Goal: Task Accomplishment & Management: Manage account settings

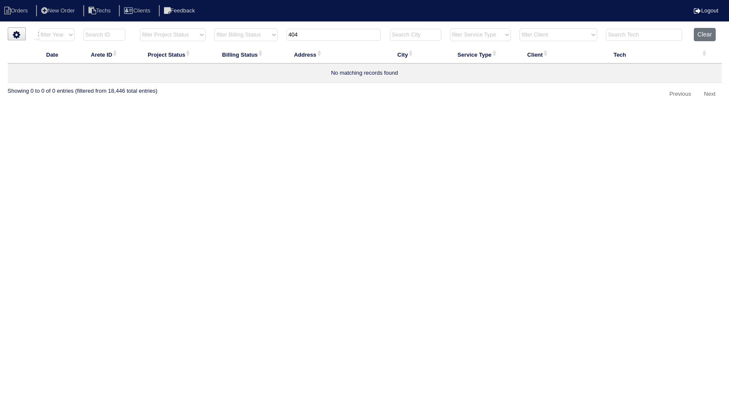
select select "15"
select select "need to invoice"
drag, startPoint x: 313, startPoint y: 31, endPoint x: 272, endPoint y: 35, distance: 41.0
click at [272, 35] on tr "filter Year -- Any Year -- 2025 2024 2023 2022 2021 2020 2019 filter Project St…" at bounding box center [365, 37] width 714 height 18
type input "1118"
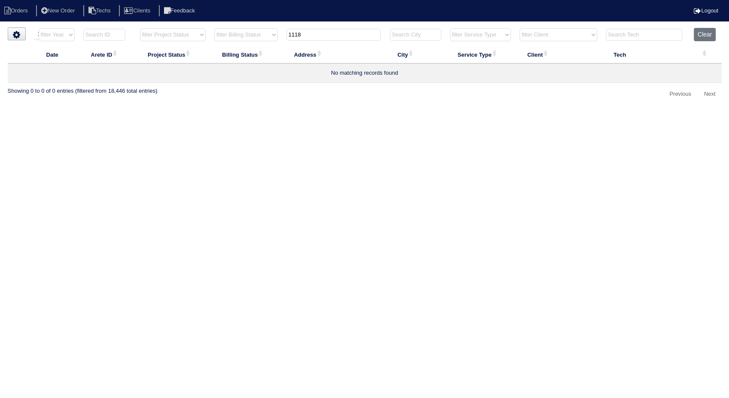
select select "need to invoice"
type input "1118"
click at [701, 30] on button "Clear" at bounding box center [705, 34] width 22 height 13
select select
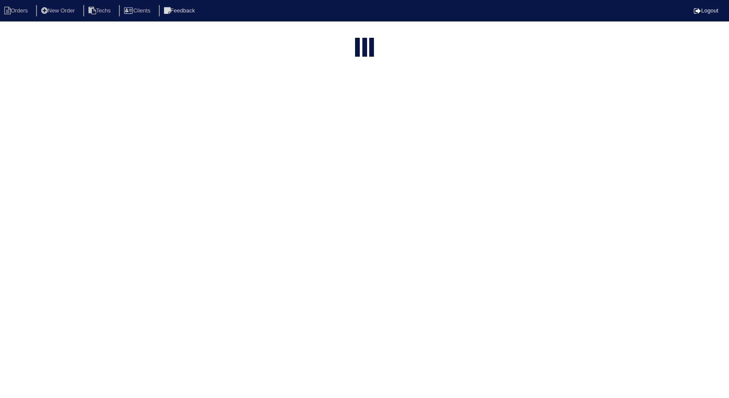
select select "15"
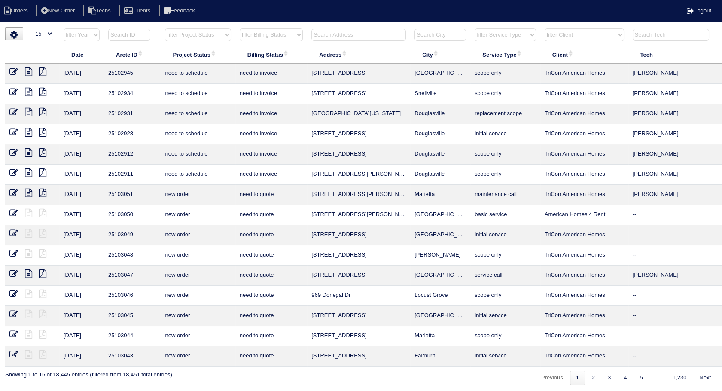
click at [336, 35] on input "text" at bounding box center [358, 35] width 94 height 12
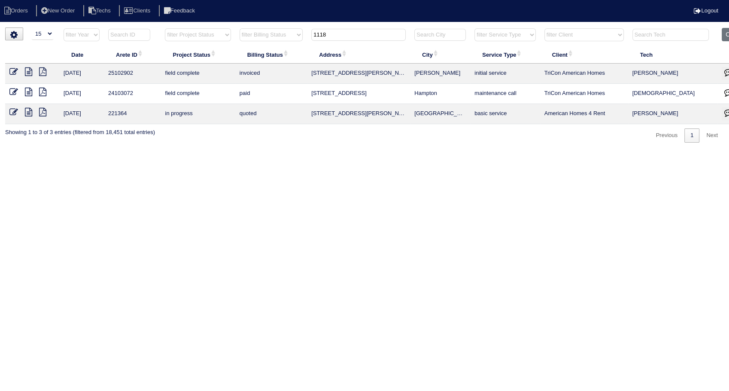
drag, startPoint x: 295, startPoint y: 32, endPoint x: 287, endPoint y: 33, distance: 7.4
click at [287, 33] on tr "filter Year -- Any Year -- 2025 2024 2023 2022 2021 2020 2019 filter Project St…" at bounding box center [377, 37] width 745 height 18
type input "15"
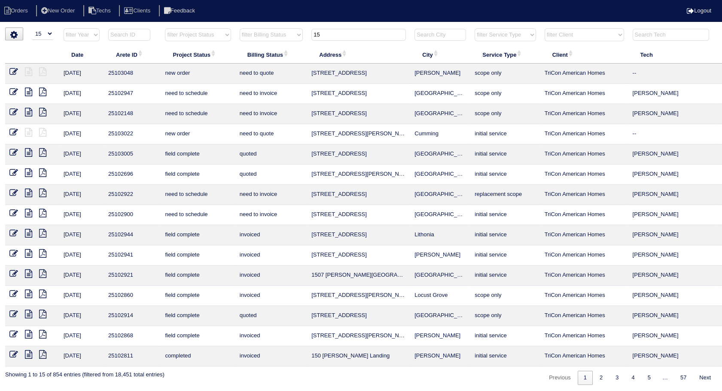
scroll to position [0, 27]
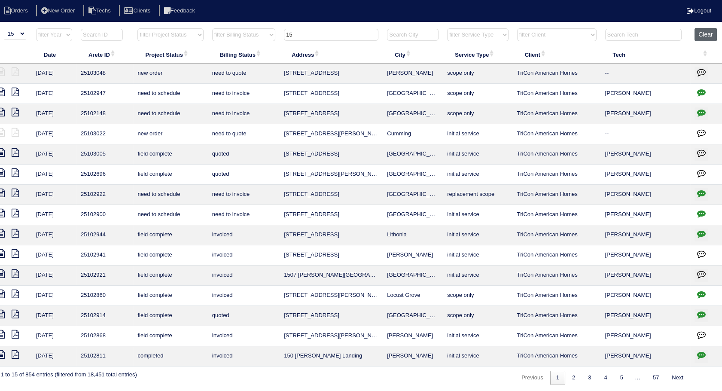
click at [703, 30] on button "Clear" at bounding box center [705, 34] width 22 height 13
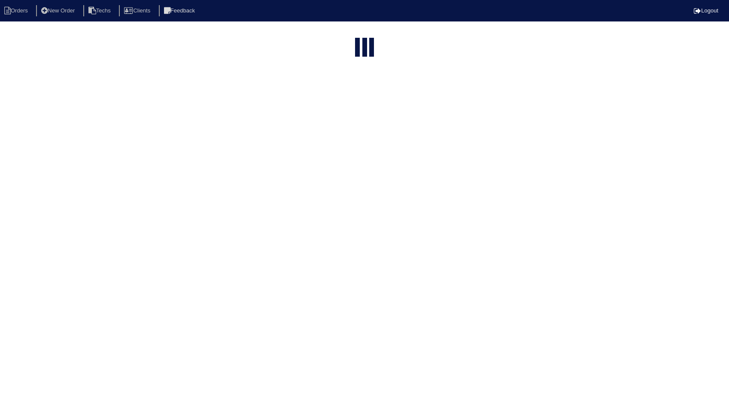
select select "15"
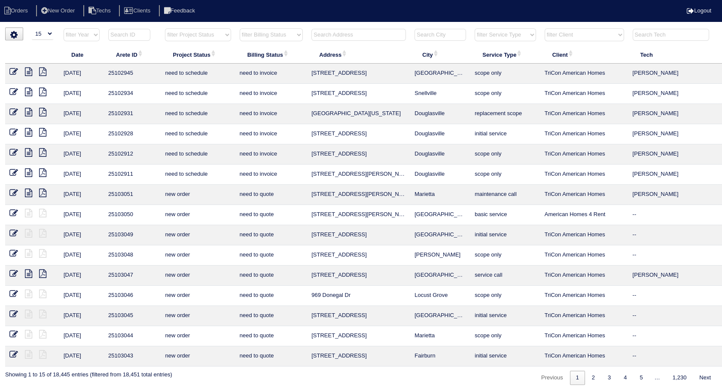
click at [288, 36] on select "filter Billing Status -- Any Billing Status -- need to quote quoted need to inv…" at bounding box center [271, 34] width 63 height 13
click at [240, 28] on select "filter Billing Status -- Any Billing Status -- need to quote quoted need to inv…" at bounding box center [271, 34] width 63 height 13
select select "need to invoice"
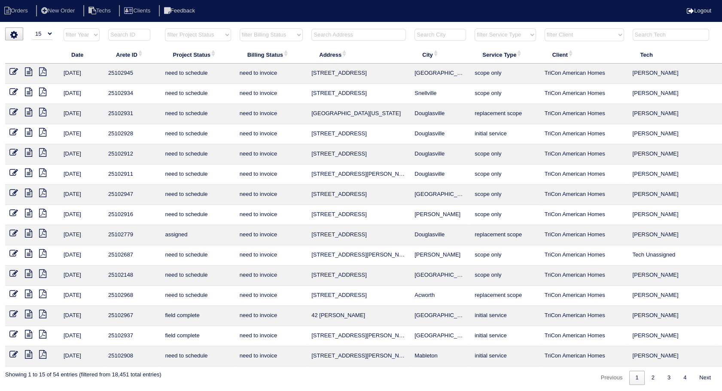
click at [14, 314] on icon at bounding box center [13, 314] width 9 height 9
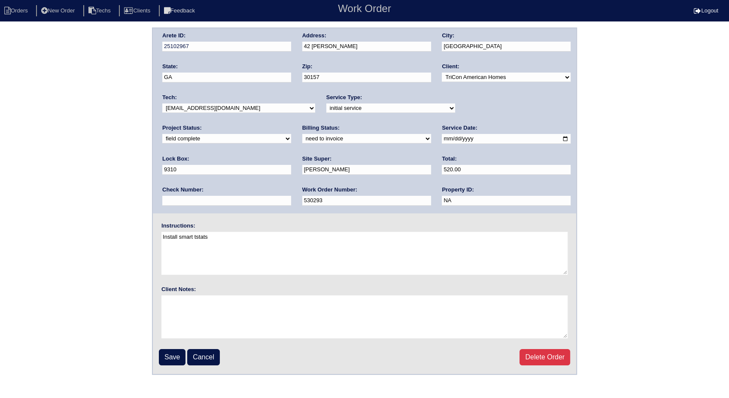
click at [302, 140] on select "need to quote quoted need to invoice invoiced paid warranty purchase order need…" at bounding box center [366, 138] width 129 height 9
select select "invoiced"
click at [302, 134] on select "need to quote quoted need to invoice invoiced paid warranty purchase order need…" at bounding box center [366, 138] width 129 height 9
click at [169, 359] on input "Save" at bounding box center [172, 357] width 27 height 16
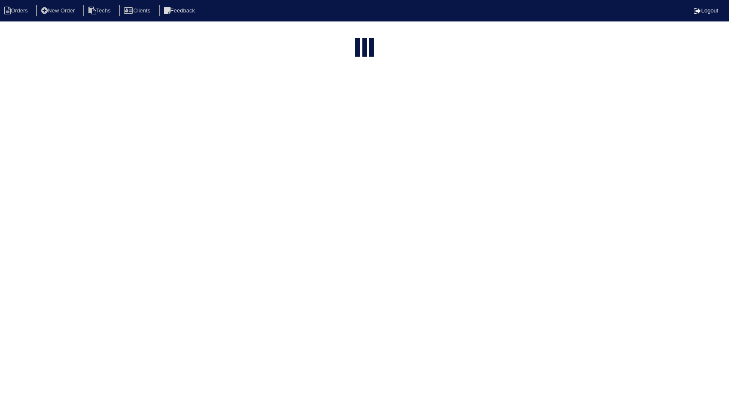
select select "15"
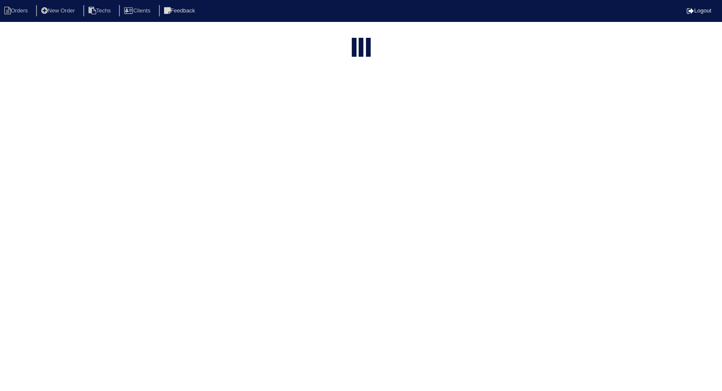
select select "need to invoice"
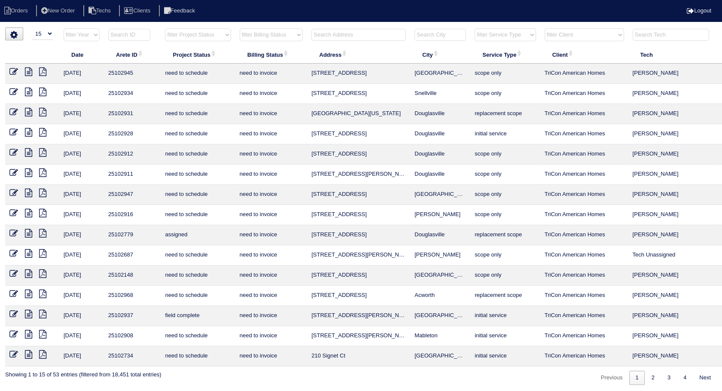
click at [14, 313] on icon at bounding box center [13, 314] width 9 height 9
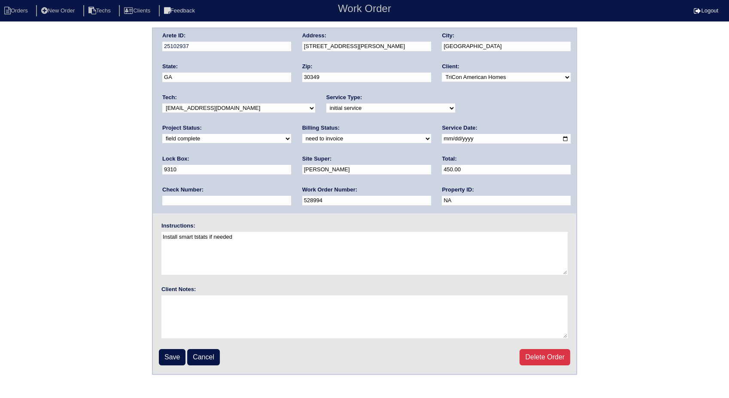
click at [302, 137] on select "need to quote quoted need to invoice invoiced paid warranty purchase order need…" at bounding box center [366, 138] width 129 height 9
select select "invoiced"
click at [302, 134] on select "need to quote quoted need to invoice invoiced paid warranty purchase order need…" at bounding box center [366, 138] width 129 height 9
click at [175, 356] on input "Save" at bounding box center [172, 357] width 27 height 16
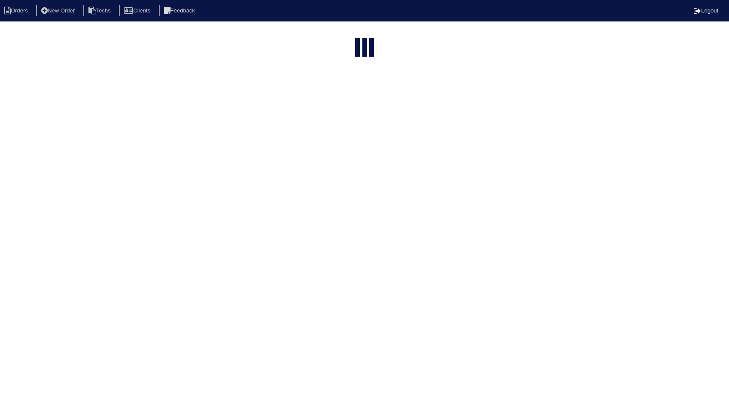
select select "15"
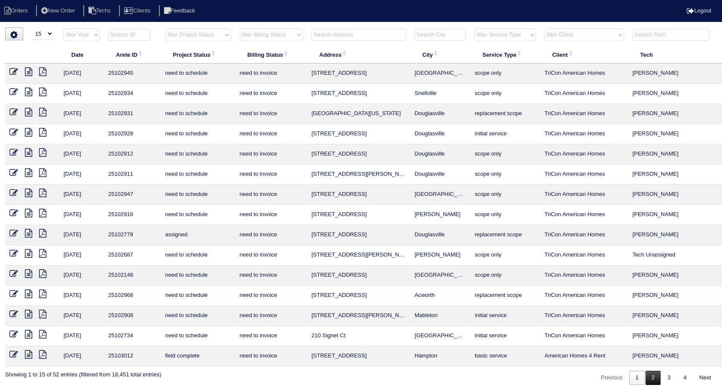
click at [651, 373] on link "2" at bounding box center [652, 378] width 15 height 14
select select "need to invoice"
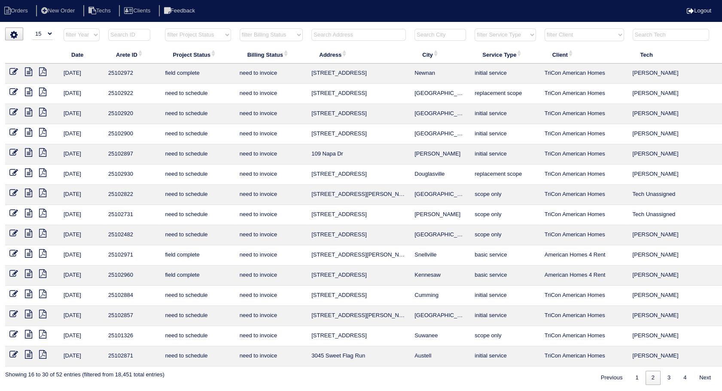
click at [7, 70] on td at bounding box center [32, 74] width 54 height 20
click at [16, 68] on icon at bounding box center [13, 71] width 9 height 9
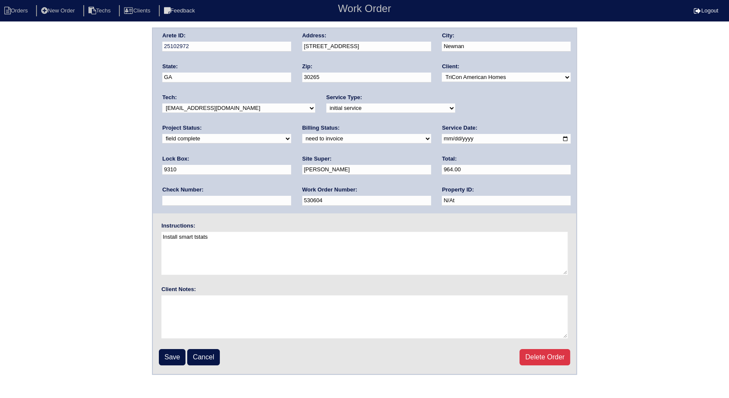
click at [302, 136] on select "need to quote quoted need to invoice invoiced paid warranty purchase order need…" at bounding box center [366, 138] width 129 height 9
select select "invoiced"
click at [302, 134] on select "need to quote quoted need to invoice invoiced paid warranty purchase order need…" at bounding box center [366, 138] width 129 height 9
click at [178, 356] on input "Save" at bounding box center [172, 357] width 27 height 16
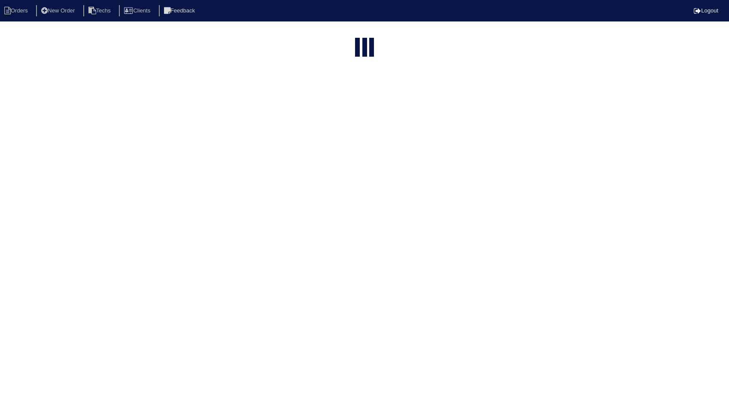
select select "15"
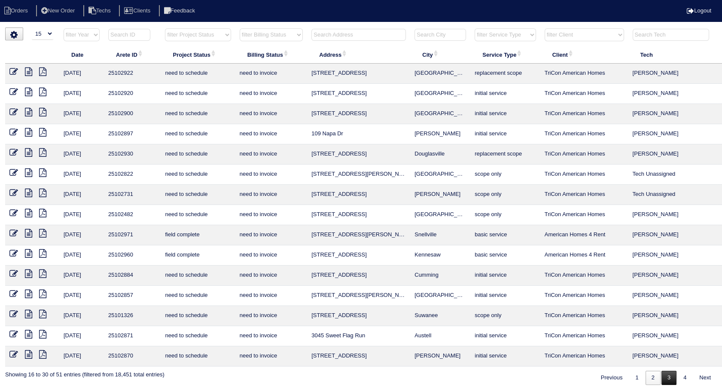
click at [664, 374] on link "3" at bounding box center [668, 378] width 15 height 14
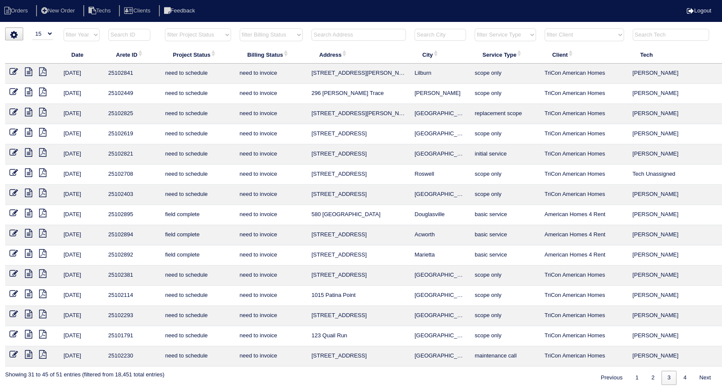
drag, startPoint x: 680, startPoint y: 376, endPoint x: 540, endPoint y: 369, distance: 140.6
click at [540, 369] on div "▼ 10 15 25 50 200 500 Search: Date Arete ID Project Status Billing Status Addre…" at bounding box center [361, 205] width 712 height 357
click at [684, 380] on link "4" at bounding box center [684, 378] width 15 height 14
select select "need to invoice"
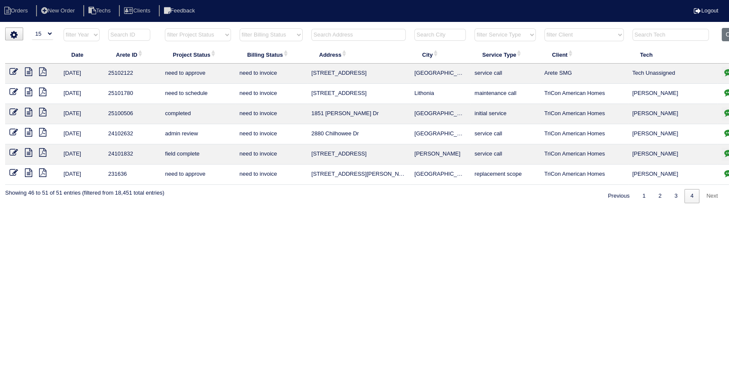
click at [338, 30] on input "text" at bounding box center [358, 35] width 94 height 12
type input "3045 flag"
select select "need to invoice"
type input "3045 flag"
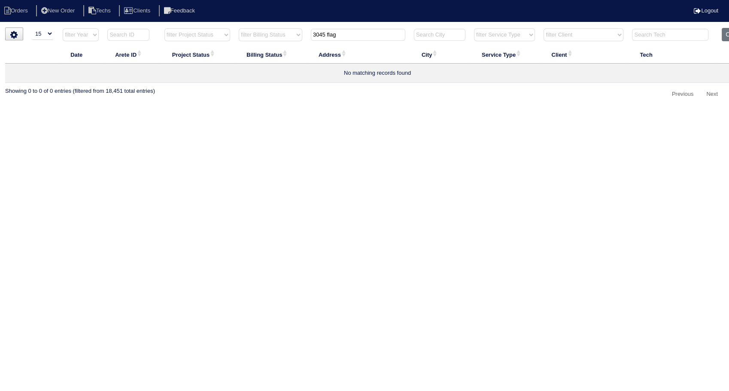
click at [344, 107] on html "Orders New Order Techs Clients Feedback Logout Orders New Order Users Clients M…" at bounding box center [364, 55] width 729 height 110
click at [728, 32] on button "Clear" at bounding box center [733, 34] width 22 height 13
select select
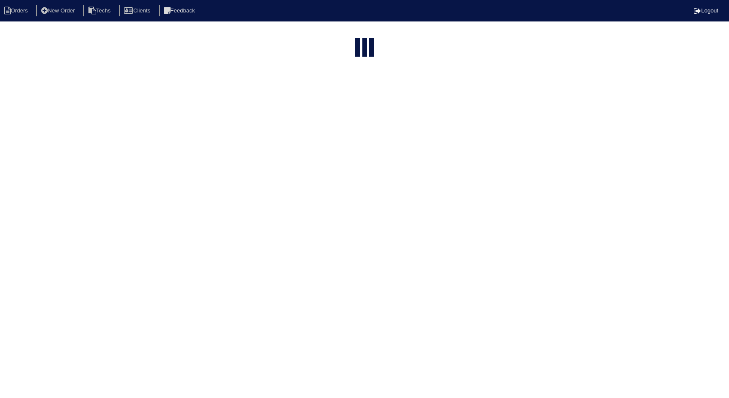
select select "15"
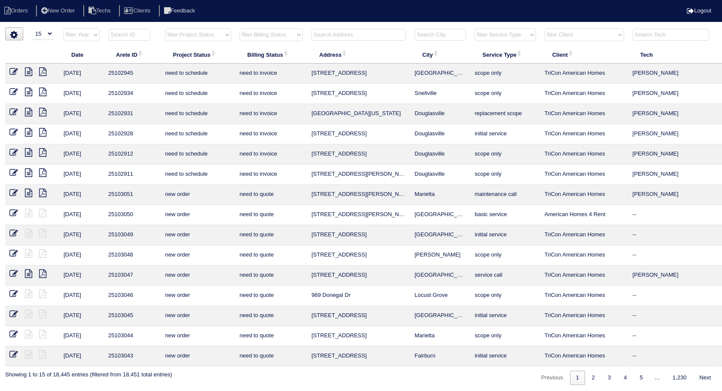
click at [326, 33] on input "text" at bounding box center [358, 35] width 94 height 12
type input "3045"
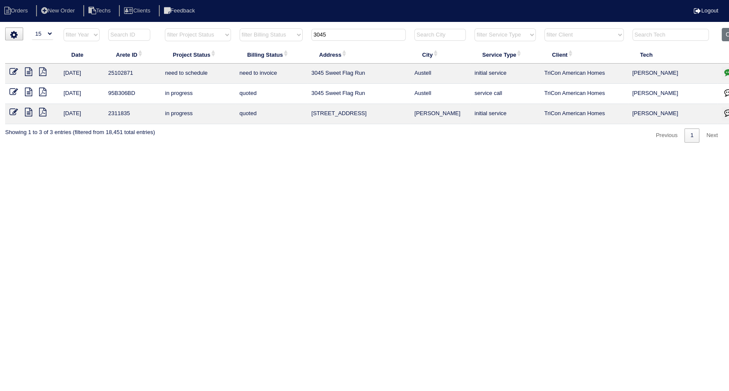
click at [728, 73] on icon "button" at bounding box center [728, 72] width 9 height 9
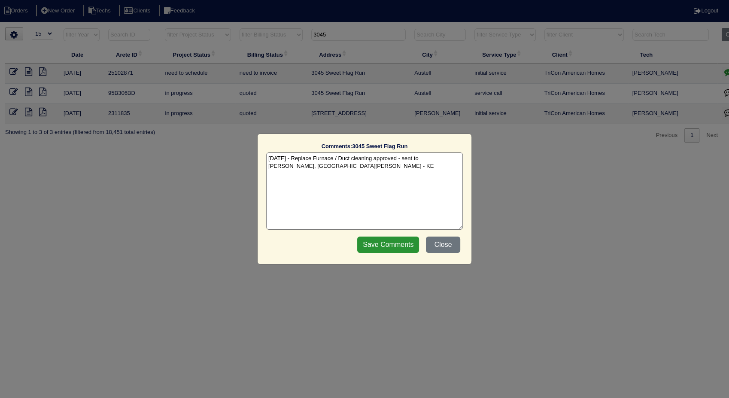
click at [313, 171] on textarea "[DATE] - Replace Furnace / Duct cleaning approved - sent to [PERSON_NAME], [GEO…" at bounding box center [364, 190] width 197 height 77
type textarea "[DATE] - Replace Furnace / Duct cleaning approved - sent to [PERSON_NAME], [PER…"
click at [401, 247] on input "Save Comments" at bounding box center [388, 245] width 62 height 16
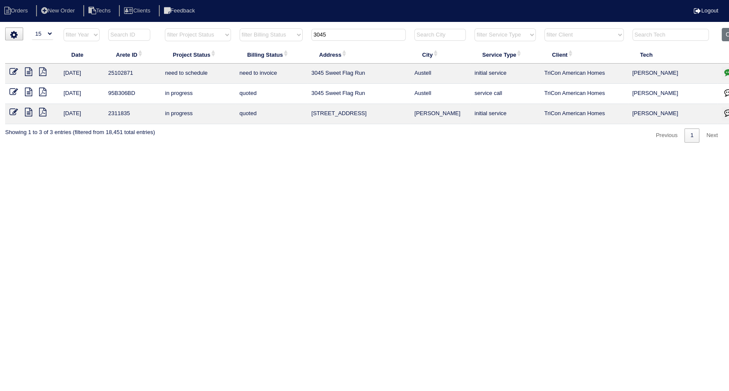
click at [10, 70] on icon at bounding box center [13, 71] width 9 height 9
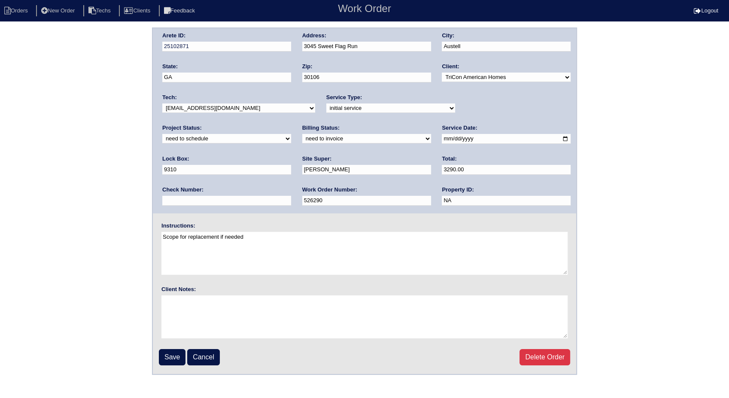
click at [291, 134] on select "new order assigned in progress field complete need to schedule admin review arc…" at bounding box center [226, 138] width 129 height 9
select select "completed"
click at [291, 134] on select "new order assigned in progress field complete need to schedule admin review arc…" at bounding box center [226, 138] width 129 height 9
click at [302, 142] on select "need to quote quoted need to invoice invoiced paid warranty purchase order need…" at bounding box center [366, 138] width 129 height 9
select select "invoiced"
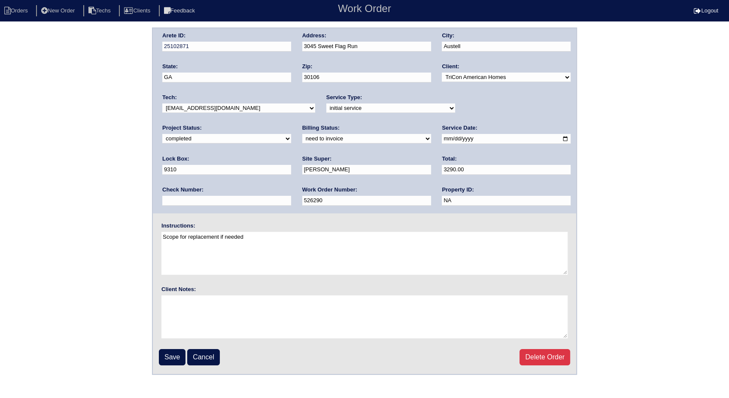
click at [302, 134] on select "need to quote quoted need to invoice invoiced paid warranty purchase order need…" at bounding box center [366, 138] width 129 height 9
click at [177, 359] on input "Save" at bounding box center [172, 357] width 27 height 16
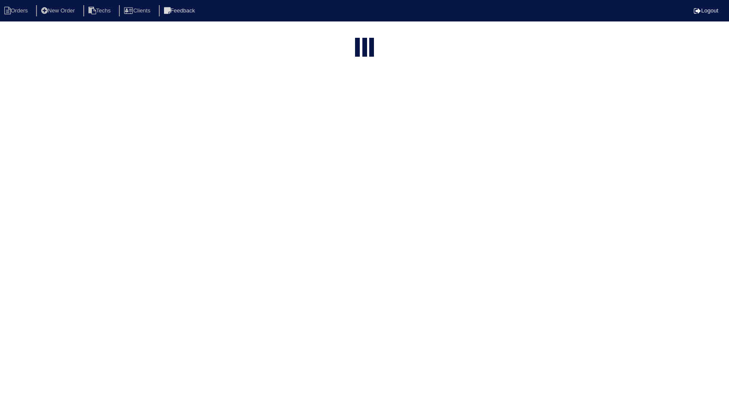
select select "15"
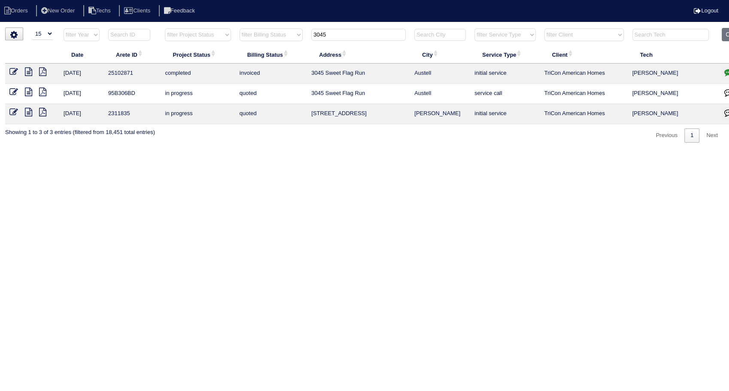
drag, startPoint x: 362, startPoint y: 36, endPoint x: 289, endPoint y: 47, distance: 73.9
click at [289, 47] on table "Date Arete ID Project Status Billing Status Address City Service Type Client Te…" at bounding box center [377, 76] width 745 height 96
type input "591"
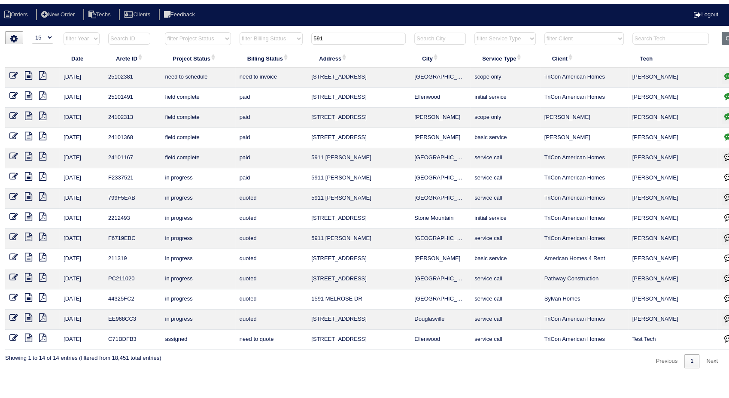
scroll to position [0, 21]
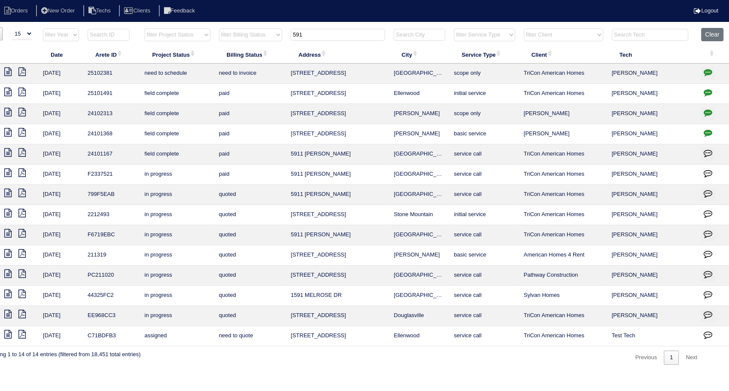
click at [706, 72] on icon "button" at bounding box center [708, 72] width 9 height 9
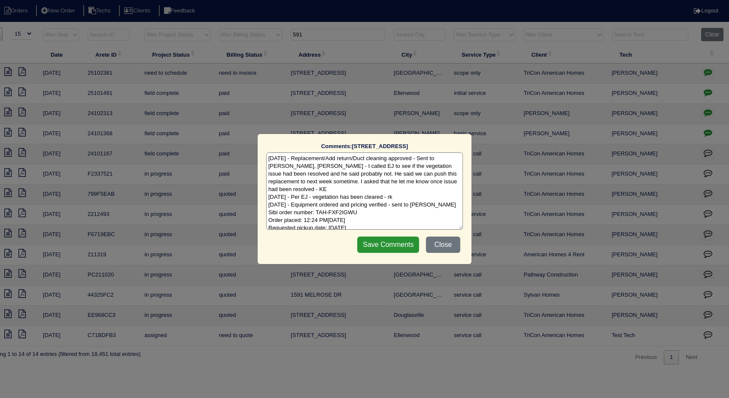
click at [377, 224] on textarea "7/29/25 - Replacement/Add return/Duct cleaning approved - Sent to Dan, payton, …" at bounding box center [364, 190] width 197 height 77
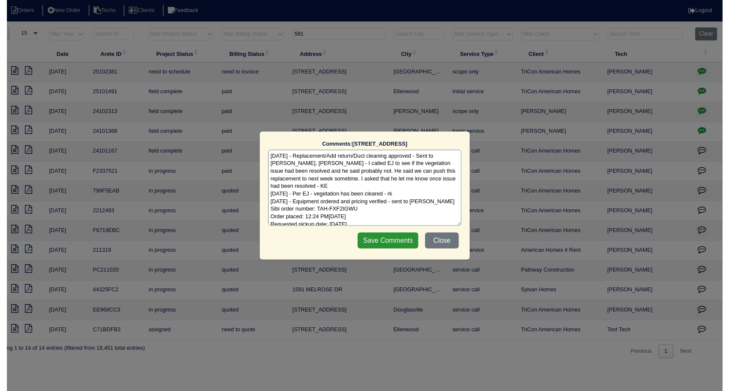
scroll to position [9, 0]
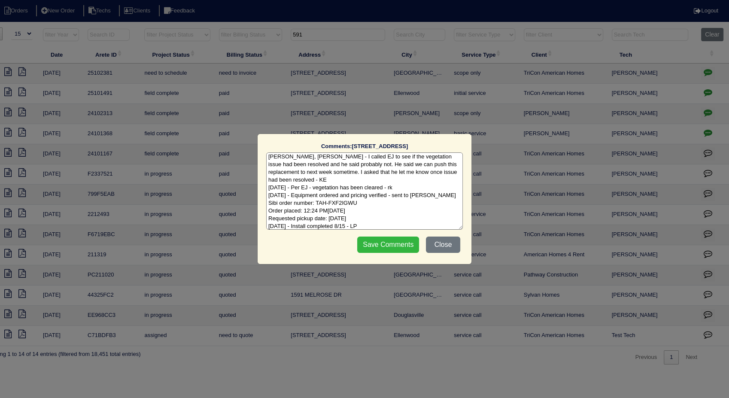
type textarea "7/29/25 - Replacement/Add return/Duct cleaning approved - Sent to Dan, payton, …"
click at [393, 243] on input "Save Comments" at bounding box center [388, 245] width 62 height 16
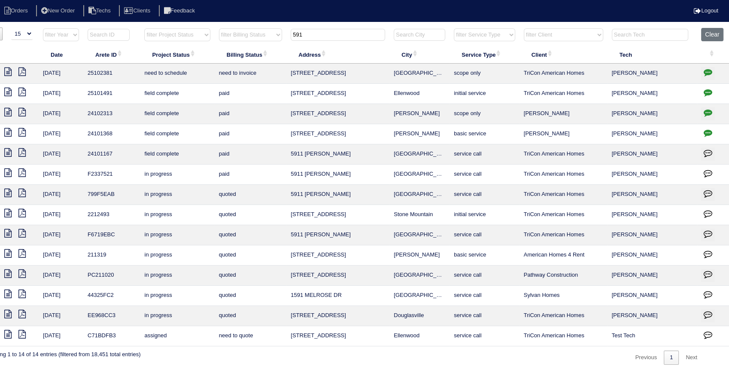
scroll to position [0, 0]
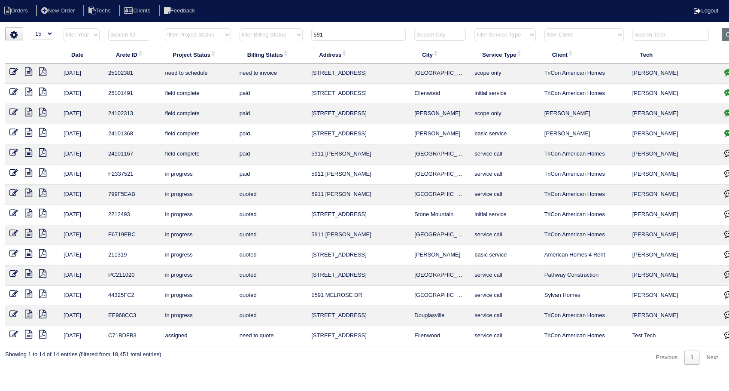
click at [12, 70] on icon at bounding box center [13, 71] width 9 height 9
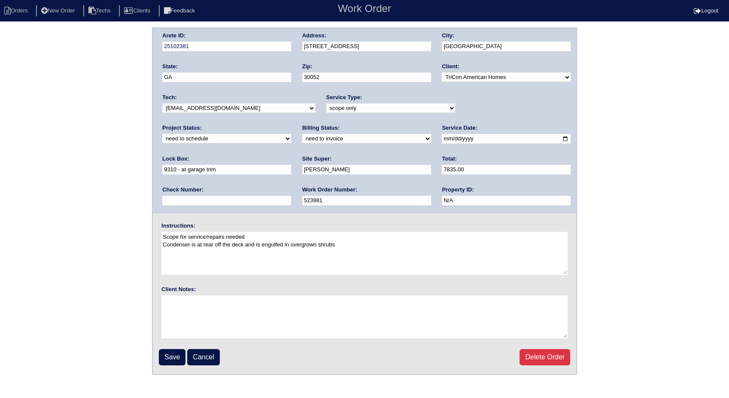
click at [291, 134] on select "new order assigned in progress field complete need to schedule admin review arc…" at bounding box center [226, 138] width 129 height 9
select select "completed"
click at [291, 134] on select "new order assigned in progress field complete need to schedule admin review arc…" at bounding box center [226, 138] width 129 height 9
click at [302, 141] on select "need to quote quoted need to invoice invoiced paid warranty purchase order need…" at bounding box center [366, 138] width 129 height 9
select select "invoiced"
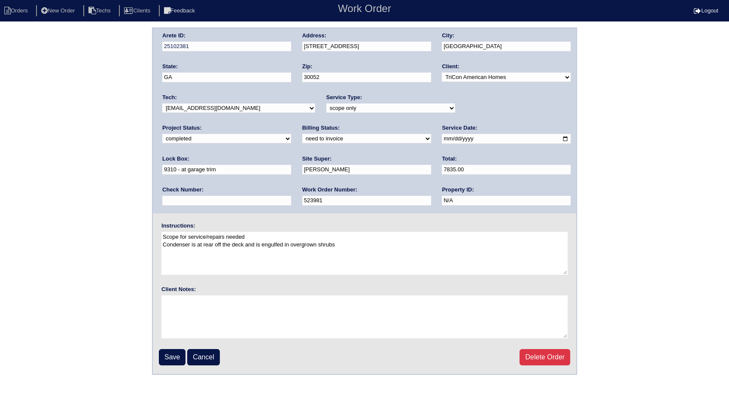
click at [302, 134] on select "need to quote quoted need to invoice invoiced paid warranty purchase order need…" at bounding box center [366, 138] width 129 height 9
click at [175, 354] on input "Save" at bounding box center [172, 357] width 27 height 16
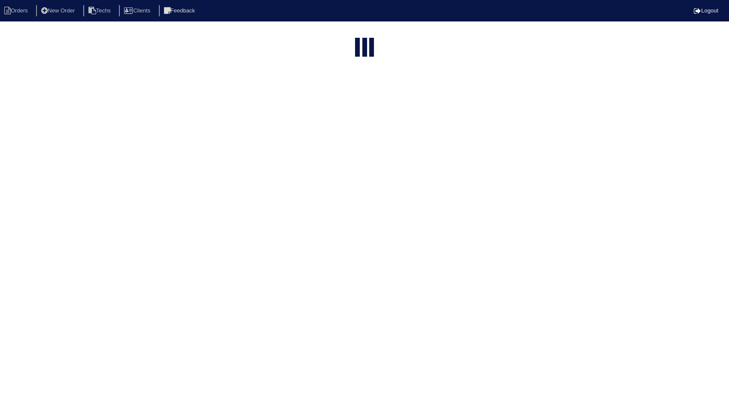
select select "15"
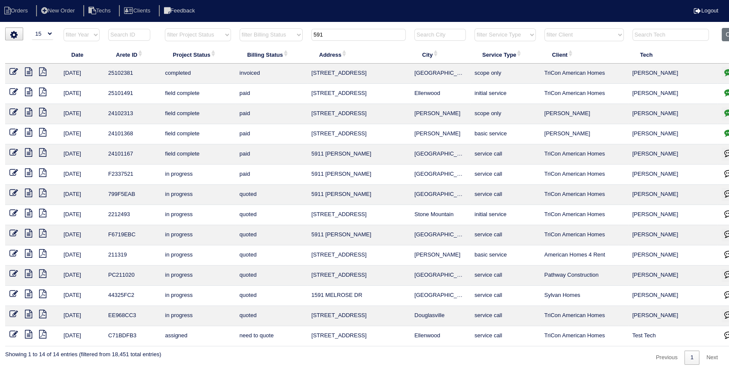
drag, startPoint x: 335, startPoint y: 38, endPoint x: 295, endPoint y: 38, distance: 40.4
click at [295, 38] on tr "filter Year -- Any Year -- 2025 2024 2023 2022 2021 2020 2019 filter Project St…" at bounding box center [377, 37] width 745 height 18
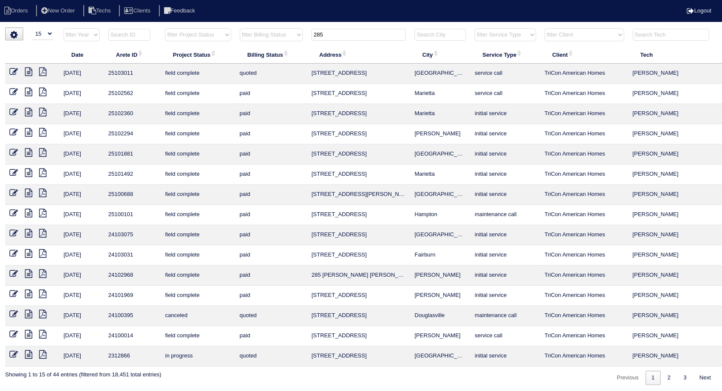
click at [295, 38] on select "filter Billing Status -- Any Billing Status -- need to quote quoted need to inv…" at bounding box center [271, 34] width 63 height 13
click at [371, 46] on th "Address" at bounding box center [358, 55] width 103 height 18
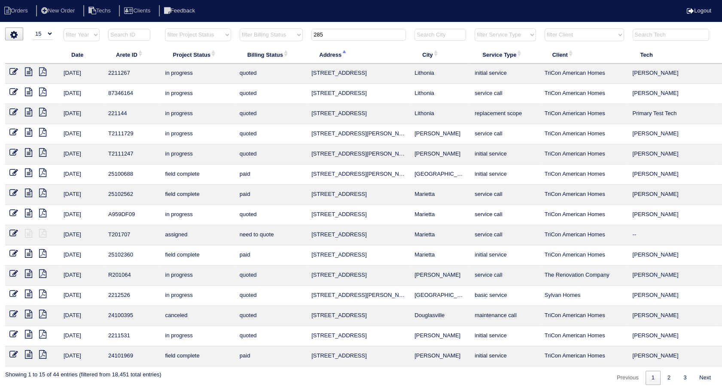
drag, startPoint x: 326, startPoint y: 37, endPoint x: 295, endPoint y: 45, distance: 31.1
click at [295, 45] on tr "filter Year -- Any Year -- 2025 2024 2023 2022 2021 2020 2019 filter Project St…" at bounding box center [377, 37] width 745 height 18
click at [325, 36] on input "285" at bounding box center [358, 35] width 94 height 12
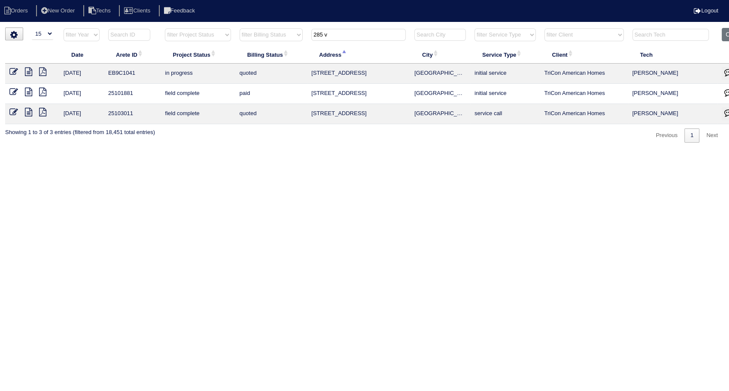
type input "285 v"
click at [27, 110] on icon at bounding box center [28, 112] width 7 height 9
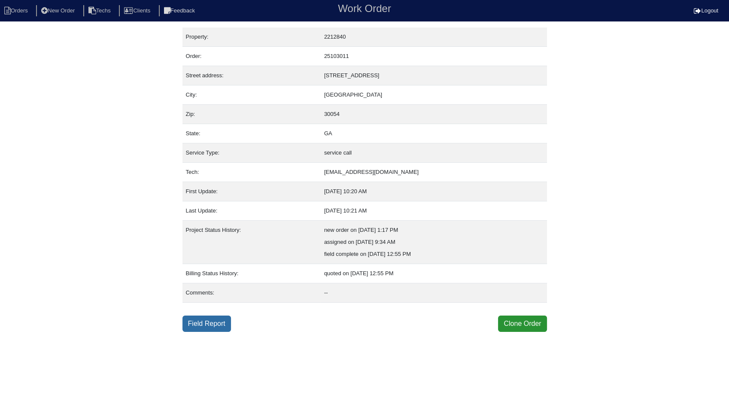
click at [220, 323] on link "Field Report" at bounding box center [207, 324] width 49 height 16
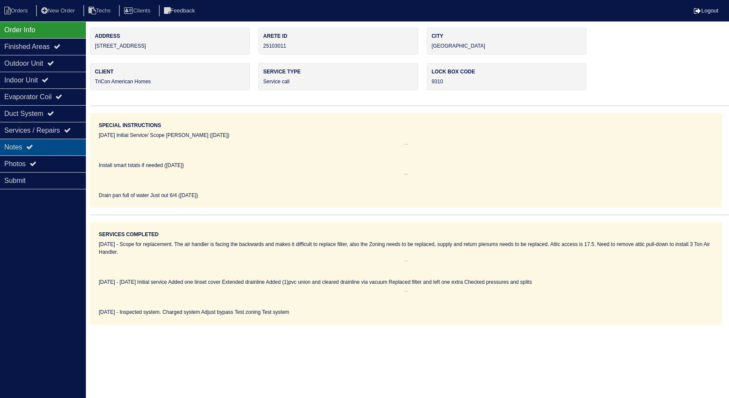
click at [26, 146] on div "Notes" at bounding box center [43, 147] width 86 height 17
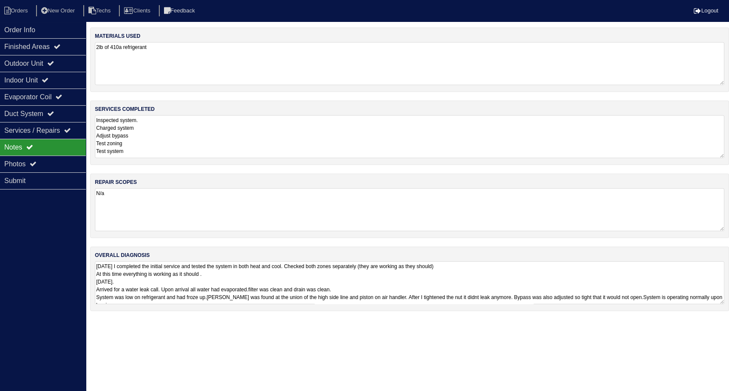
click at [134, 68] on textarea "2lb of 410a refrigerant" at bounding box center [410, 63] width 630 height 43
click at [172, 123] on textarea "Inspected system. Charged system Adjust bypass Test zoning Test system" at bounding box center [410, 135] width 630 height 43
click at [31, 7] on li "Orders" at bounding box center [17, 11] width 35 height 12
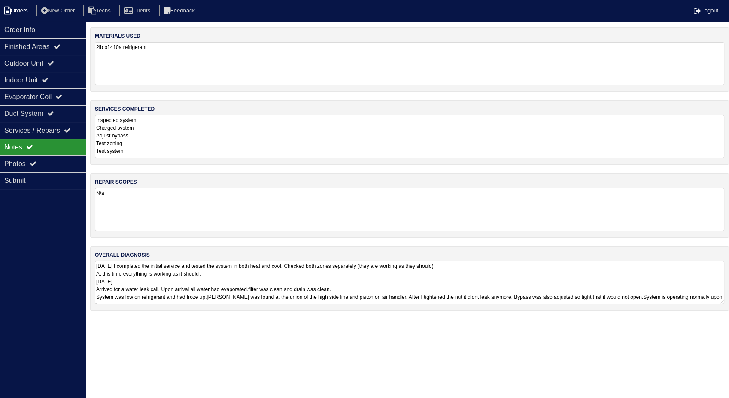
select select "15"
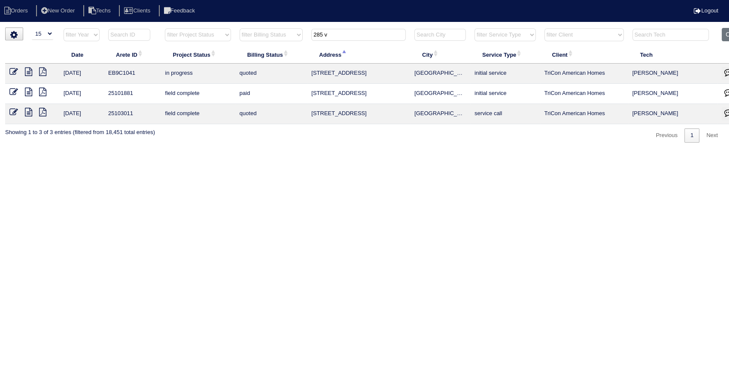
click at [14, 109] on icon at bounding box center [13, 112] width 9 height 9
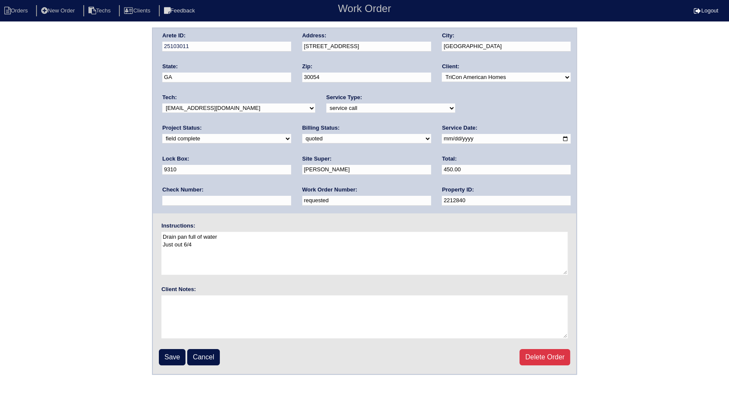
drag, startPoint x: 195, startPoint y: 201, endPoint x: 123, endPoint y: 194, distance: 72.1
click at [123, 194] on div "Arete ID: 25103011 Address: 285 Victoria Blvd City: Oxford State: GA Zip: 30054…" at bounding box center [364, 200] width 729 height 347
type input "533314"
click at [172, 358] on input "Save" at bounding box center [172, 357] width 27 height 16
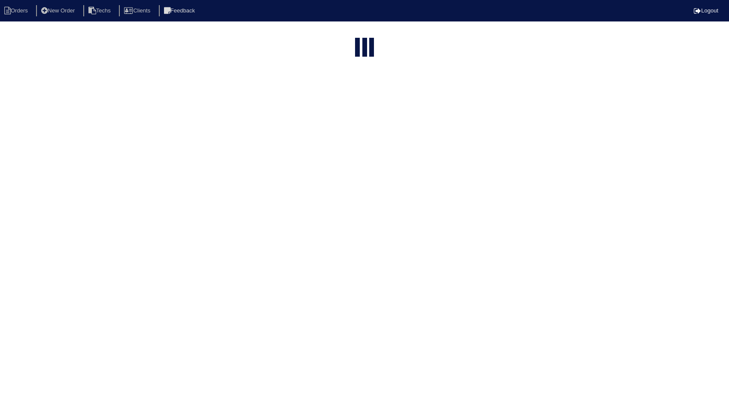
select select "15"
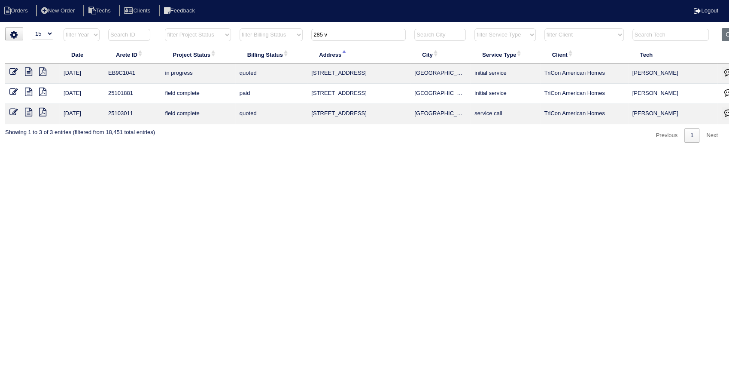
click at [14, 111] on icon at bounding box center [13, 112] width 9 height 9
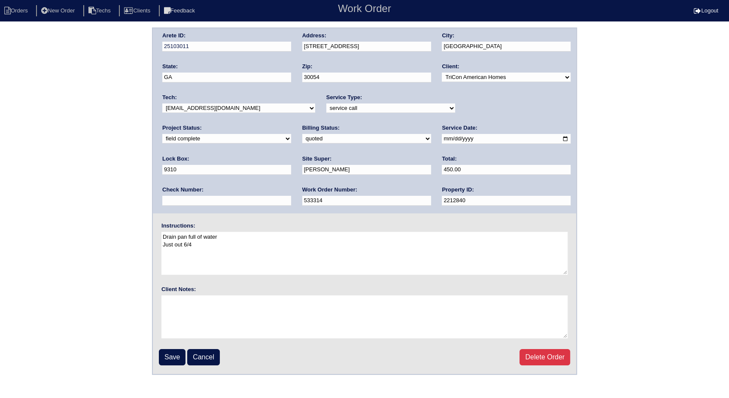
click at [302, 137] on select "need to quote quoted need to invoice invoiced paid warranty purchase order need…" at bounding box center [366, 138] width 129 height 9
select select "invoiced"
click at [302, 134] on select "need to quote quoted need to invoice invoiced paid warranty purchase order need…" at bounding box center [366, 138] width 129 height 9
click at [176, 356] on input "Save" at bounding box center [172, 357] width 27 height 16
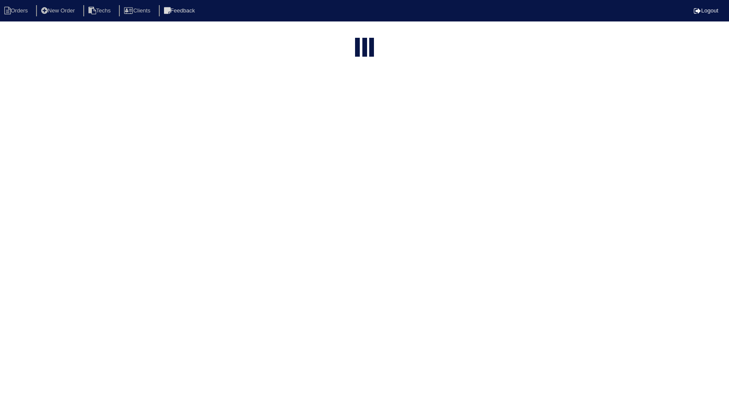
select select "15"
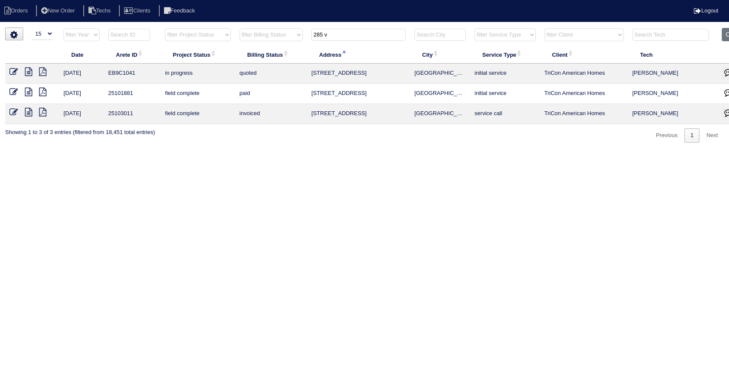
drag, startPoint x: 339, startPoint y: 33, endPoint x: 250, endPoint y: 45, distance: 90.1
click at [250, 45] on tr "filter Year -- Any Year -- 2025 2024 2023 2022 2021 2020 2019 filter Project St…" at bounding box center [377, 37] width 745 height 18
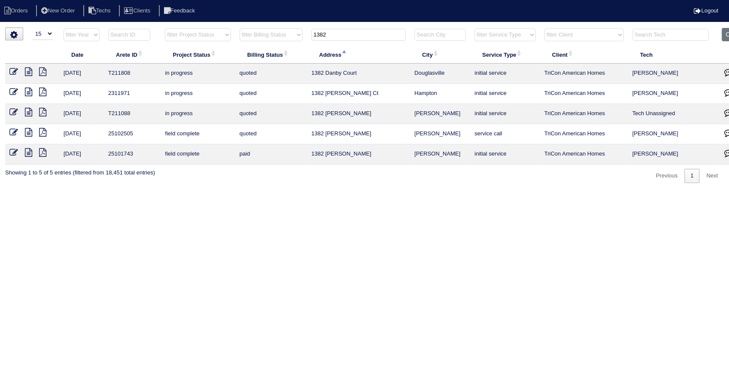
type input "1382"
click at [11, 129] on icon at bounding box center [13, 132] width 9 height 9
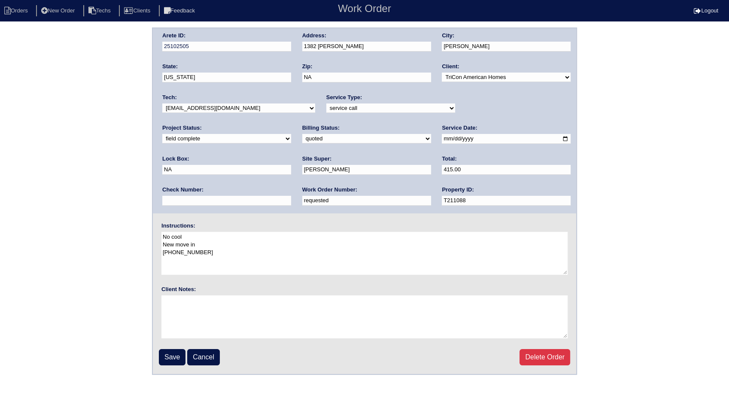
drag, startPoint x: 213, startPoint y: 197, endPoint x: 105, endPoint y: 194, distance: 108.2
click at [105, 194] on div "Arete ID: 25102505 Address: 1382 Peggy Lane City: Conyers State: Georgia Zip: N…" at bounding box center [364, 200] width 729 height 347
type input "533306"
click at [177, 355] on input "Save" at bounding box center [172, 357] width 27 height 16
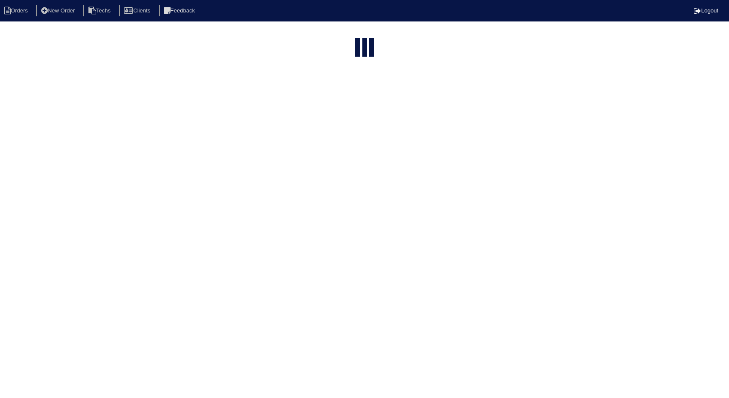
select select "15"
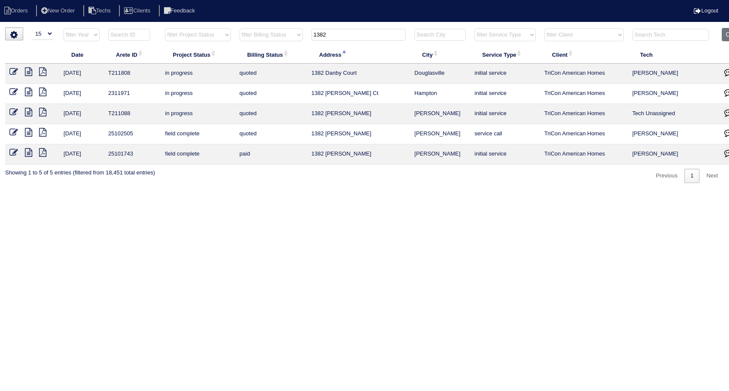
click at [10, 132] on icon at bounding box center [13, 132] width 9 height 9
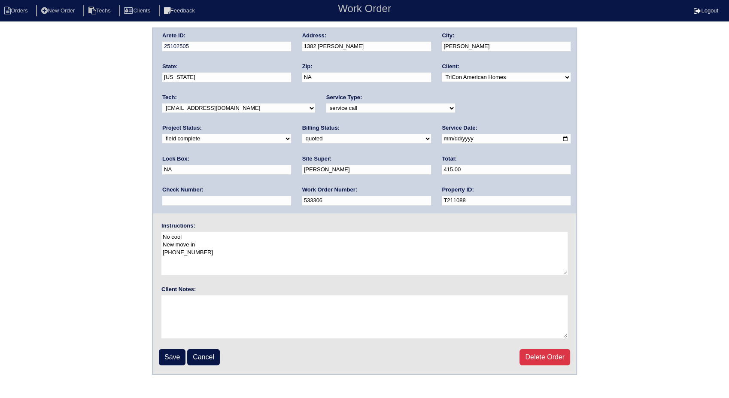
click at [302, 138] on select "need to quote quoted need to invoice invoiced paid warranty purchase order need…" at bounding box center [366, 138] width 129 height 9
select select "invoiced"
click at [302, 134] on select "need to quote quoted need to invoice invoiced paid warranty purchase order need…" at bounding box center [366, 138] width 129 height 9
click at [178, 349] on input "Save" at bounding box center [172, 357] width 27 height 16
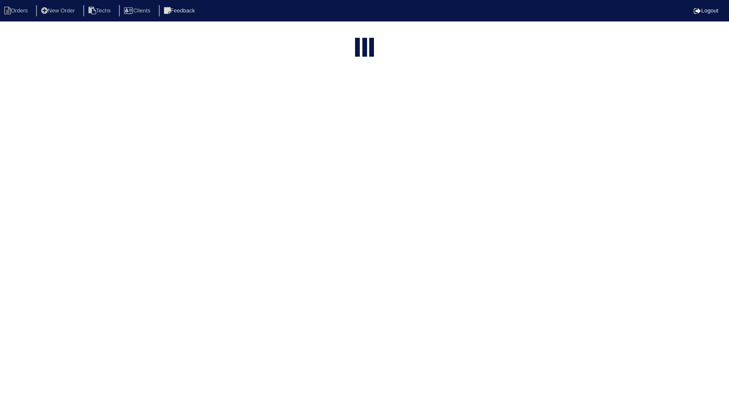
select select "15"
type input "1382"
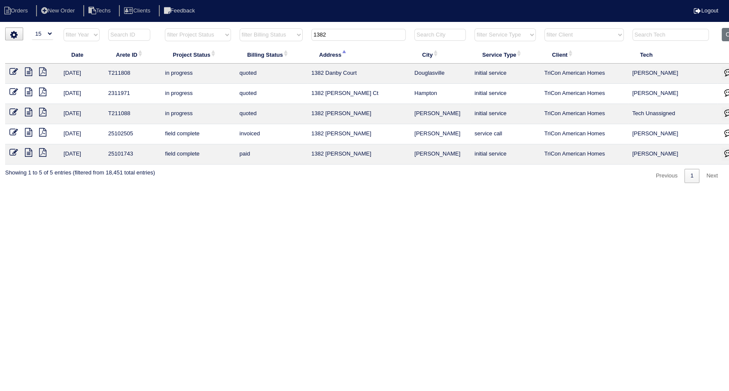
click at [396, 192] on html "Orders New Order Techs Clients Feedback Logout Orders New Order Users Clients M…" at bounding box center [364, 96] width 729 height 192
